Goal: Check status: Check status

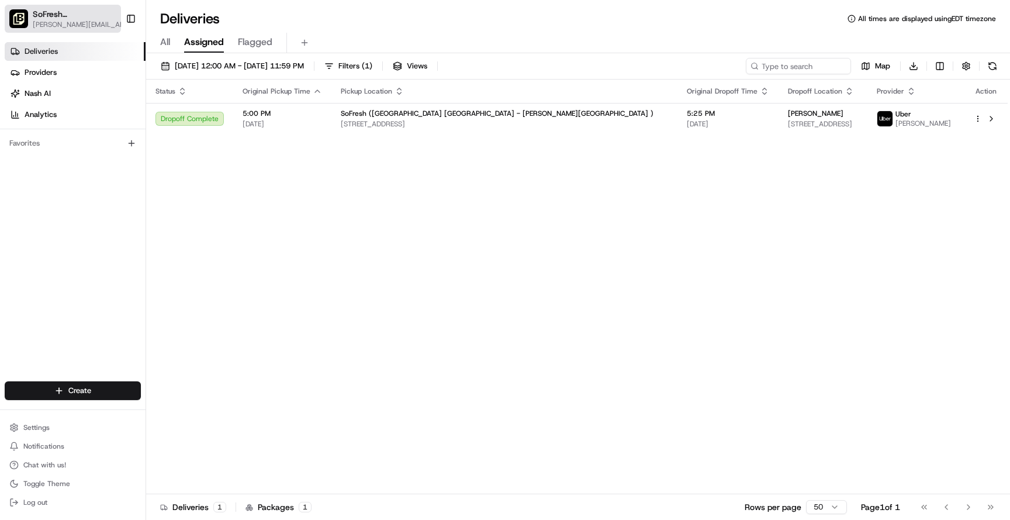
click at [57, 13] on span "SoFresh ([GEOGRAPHIC_DATA] [GEOGRAPHIC_DATA] - [PERSON_NAME][GEOGRAPHIC_DATA] )" at bounding box center [75, 14] width 84 height 12
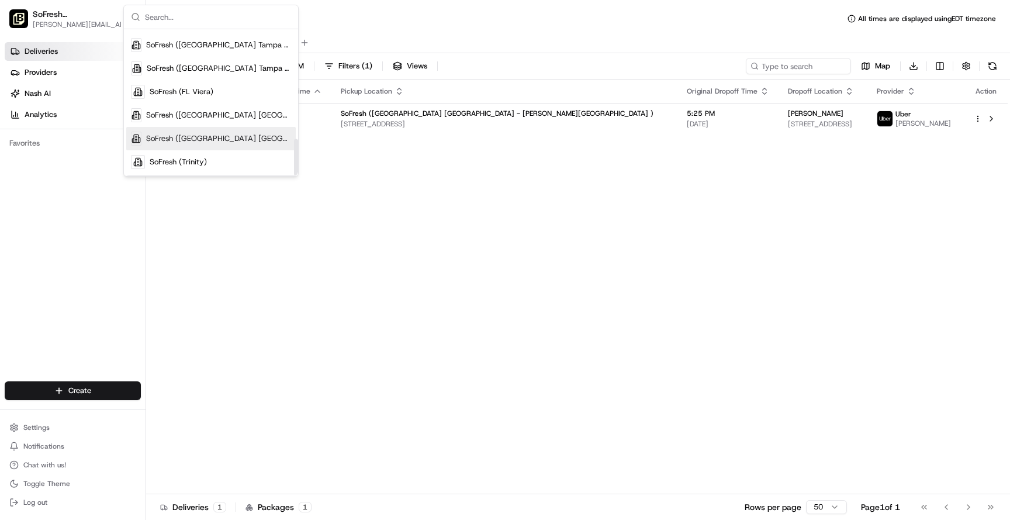
scroll to position [437, 0]
click at [233, 163] on div "SoFresh (Trinity)" at bounding box center [211, 161] width 170 height 23
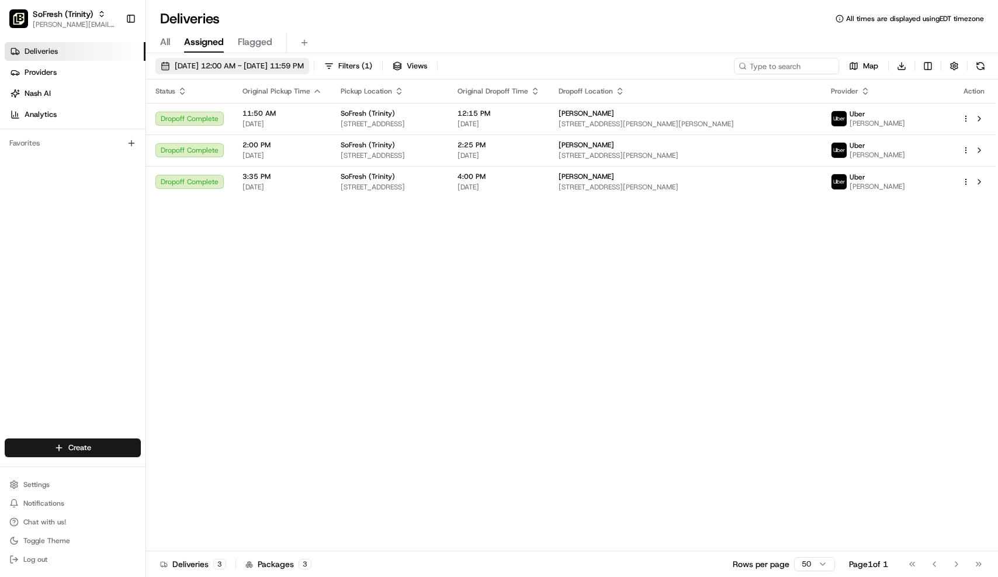
click at [254, 68] on span "[DATE] 12:00 AM - [DATE] 11:59 PM" at bounding box center [239, 66] width 129 height 11
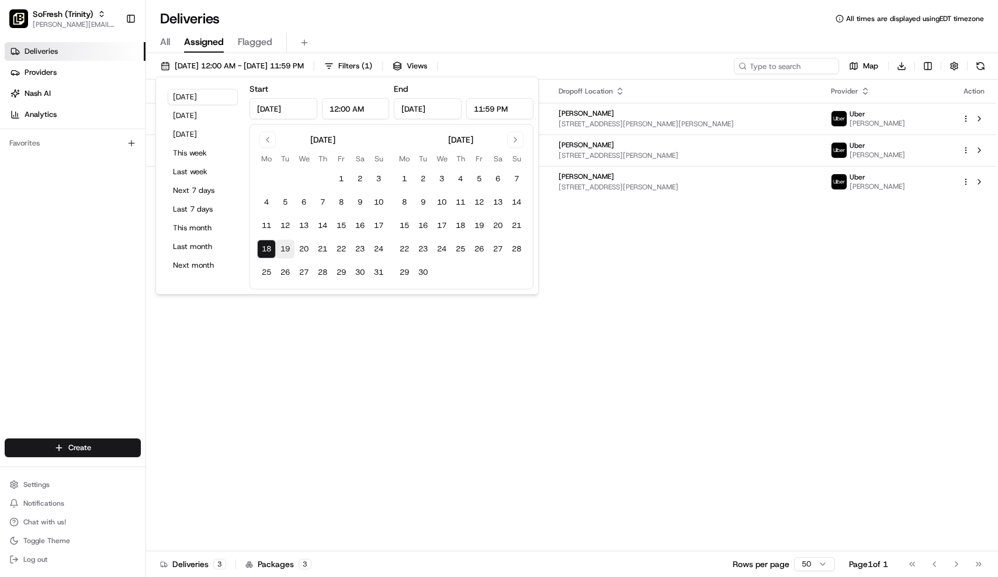
click at [288, 250] on button "19" at bounding box center [285, 249] width 19 height 19
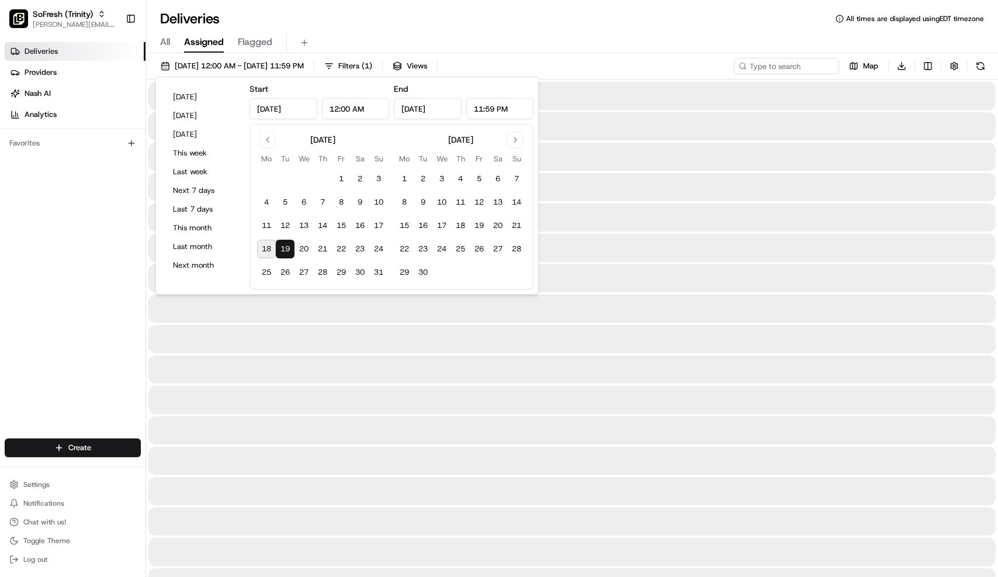
type input "Aug 19, 2025"
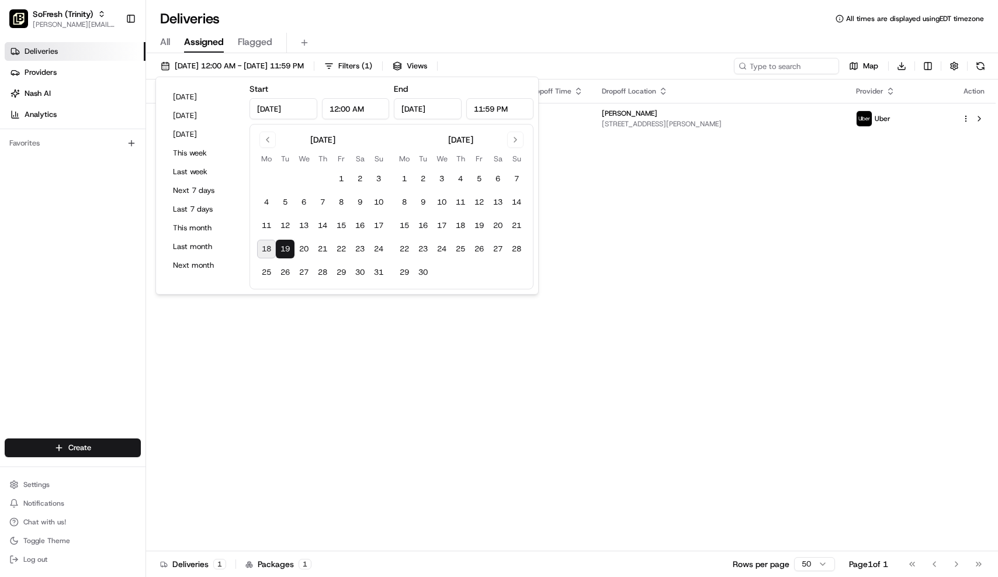
click at [737, 276] on div "Status Original Pickup Time Pickup Location Original Dropoff Time Dropoff Locat…" at bounding box center [571, 315] width 850 height 472
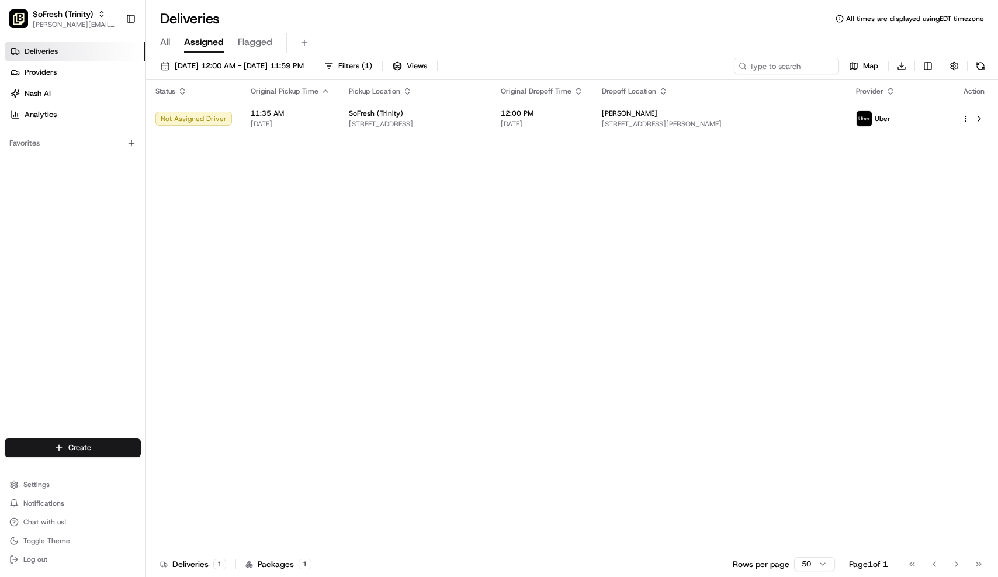
click at [328, 237] on div "Status Original Pickup Time Pickup Location Original Dropoff Time Dropoff Locat…" at bounding box center [571, 315] width 850 height 472
